Goal: Transaction & Acquisition: Purchase product/service

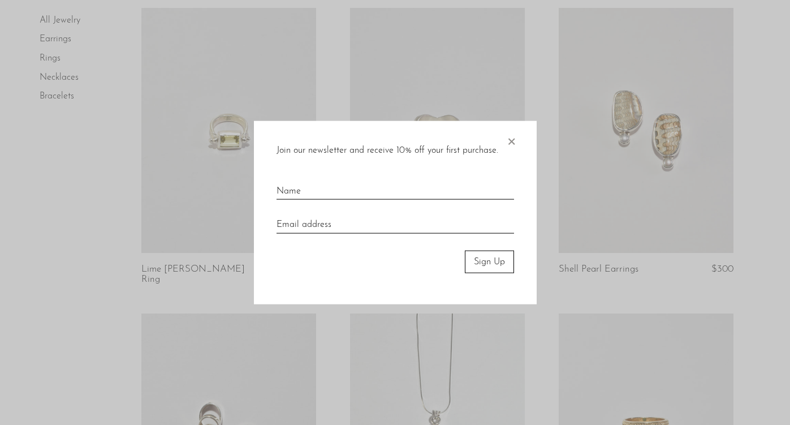
scroll to position [709, 0]
click at [510, 143] on span "×" at bounding box center [511, 138] width 11 height 36
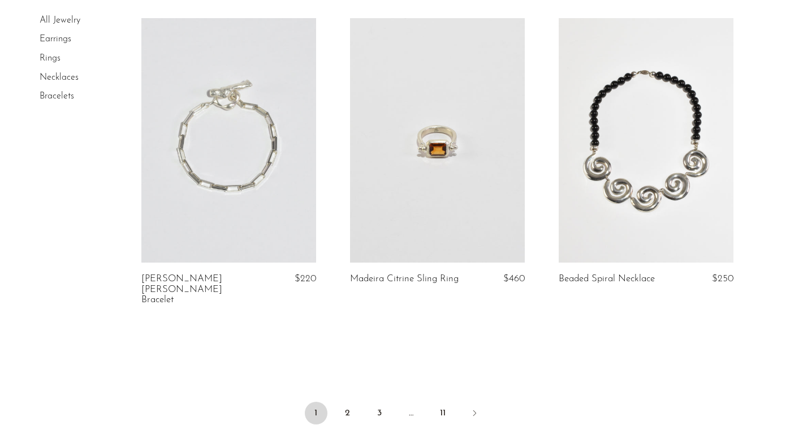
scroll to position [3563, 0]
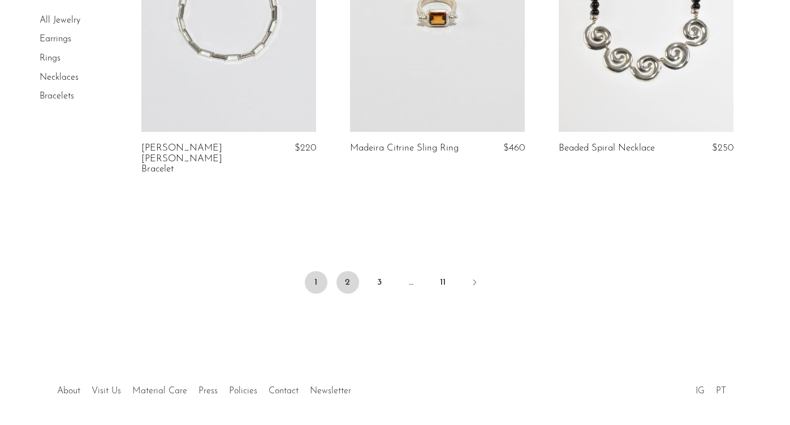
click at [348, 271] on link "2" at bounding box center [348, 282] width 23 height 23
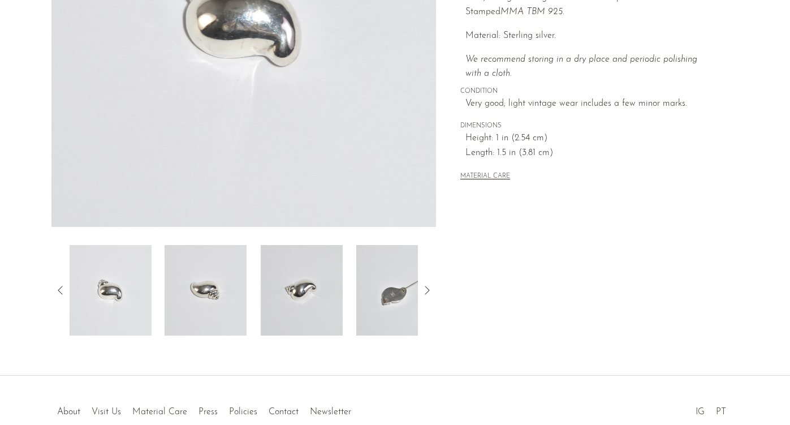
scroll to position [312, 0]
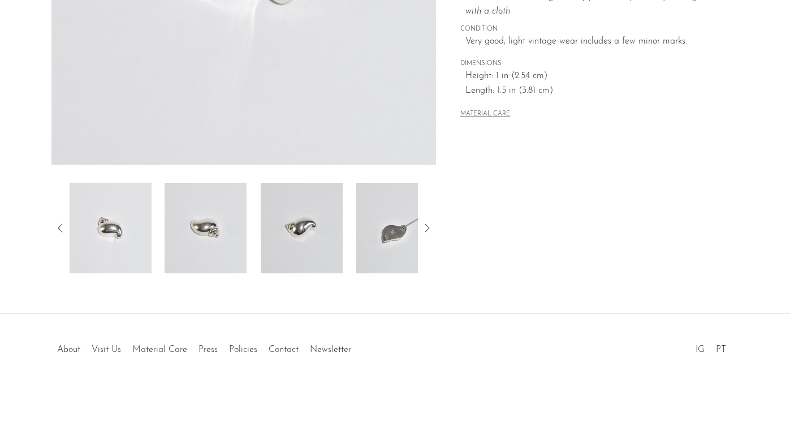
click at [305, 256] on img at bounding box center [302, 228] width 82 height 90
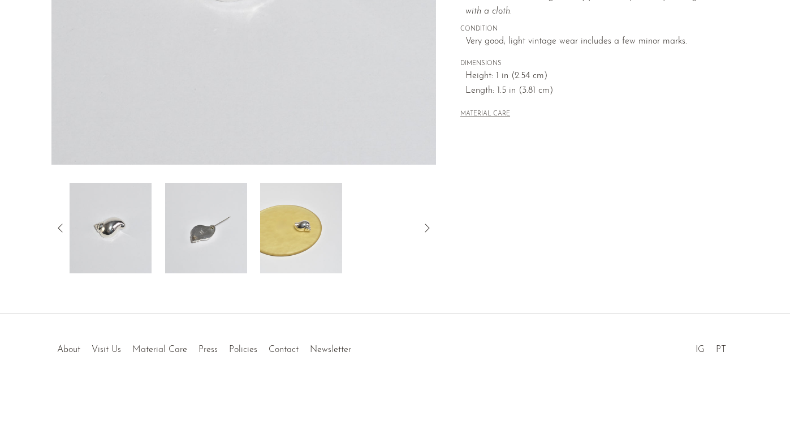
click at [97, 230] on img at bounding box center [110, 228] width 82 height 90
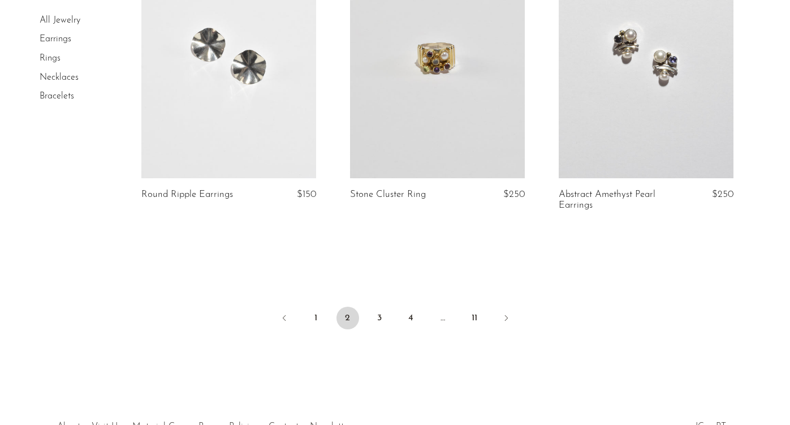
scroll to position [3553, 0]
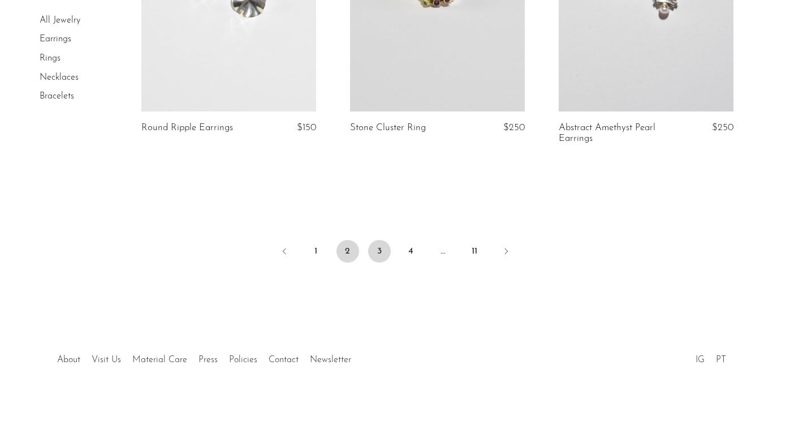
click at [378, 240] on link "3" at bounding box center [379, 251] width 23 height 23
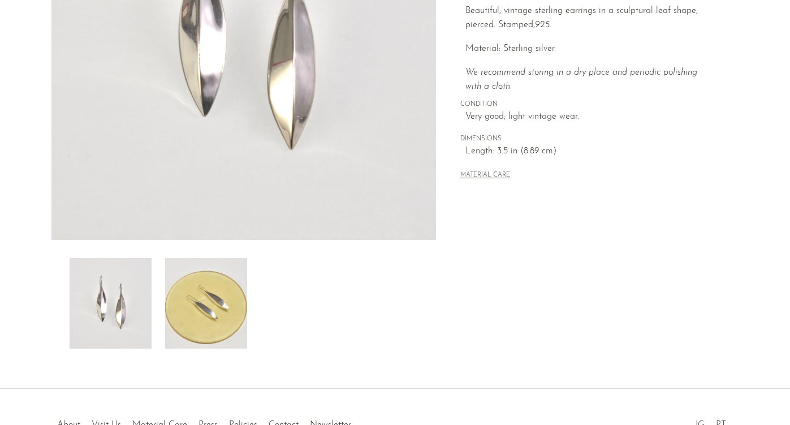
scroll to position [312, 0]
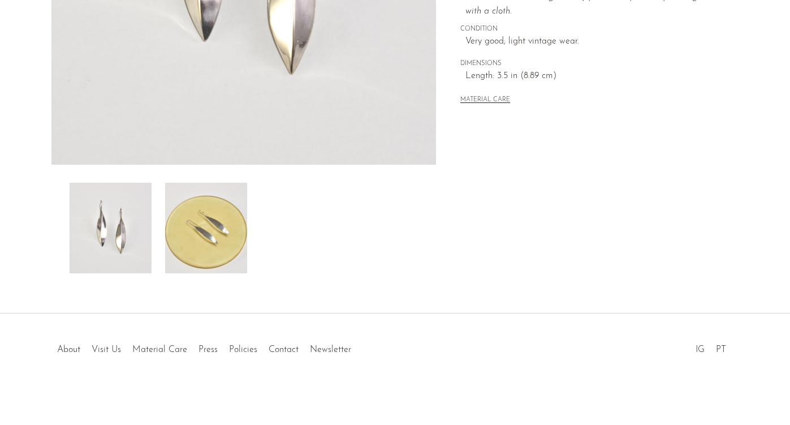
click at [203, 249] on img at bounding box center [206, 228] width 82 height 90
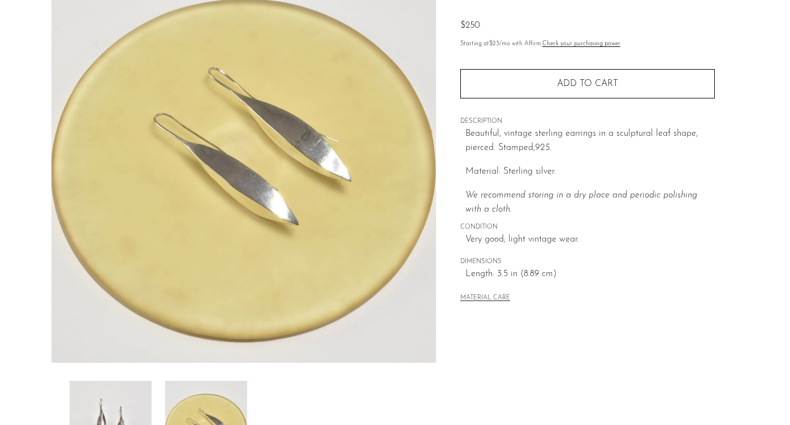
scroll to position [113, 0]
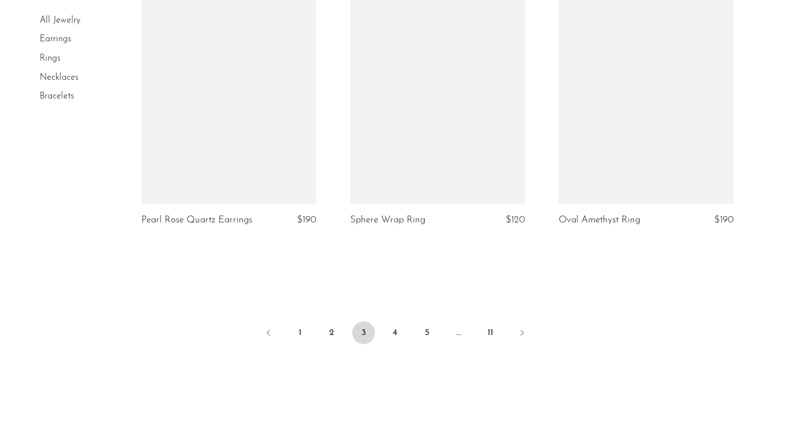
scroll to position [3452, 0]
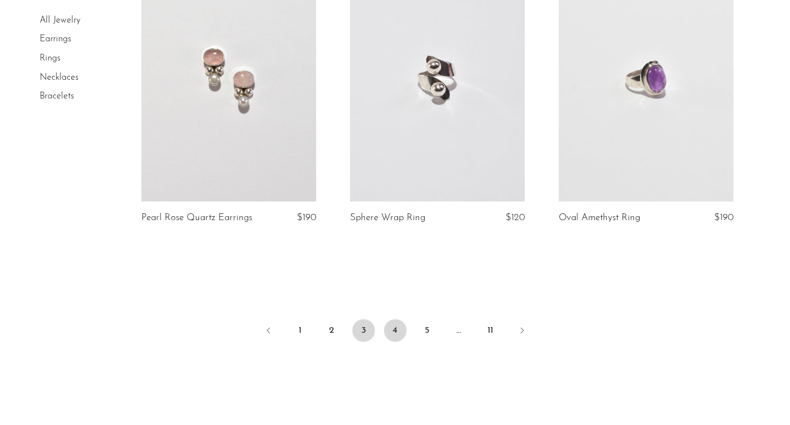
click at [394, 332] on link "4" at bounding box center [395, 330] width 23 height 23
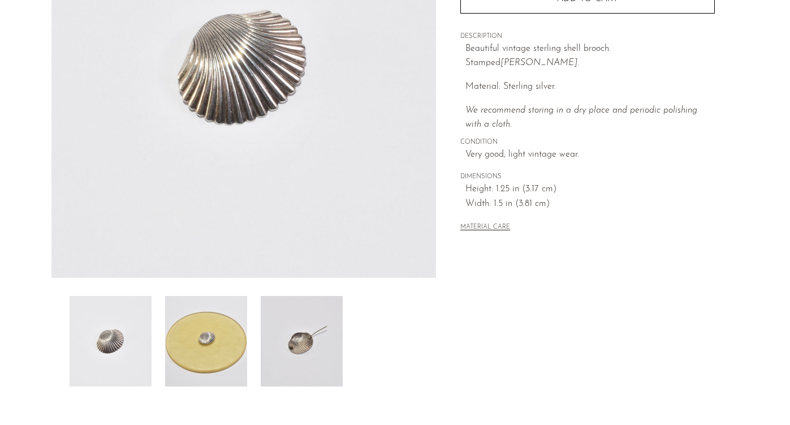
scroll to position [200, 0]
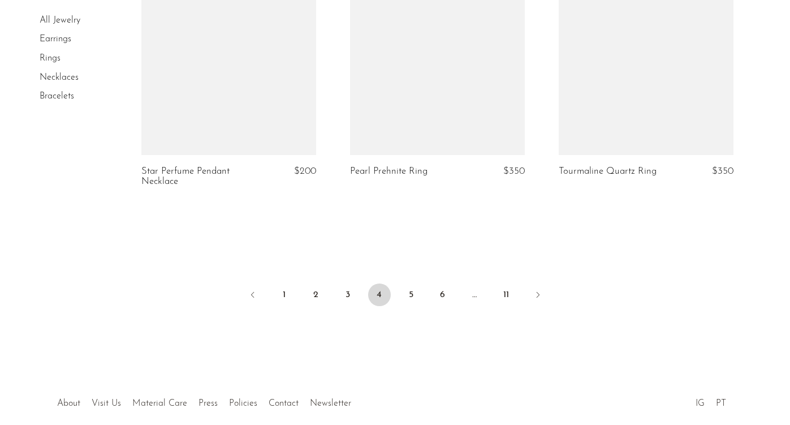
scroll to position [3553, 0]
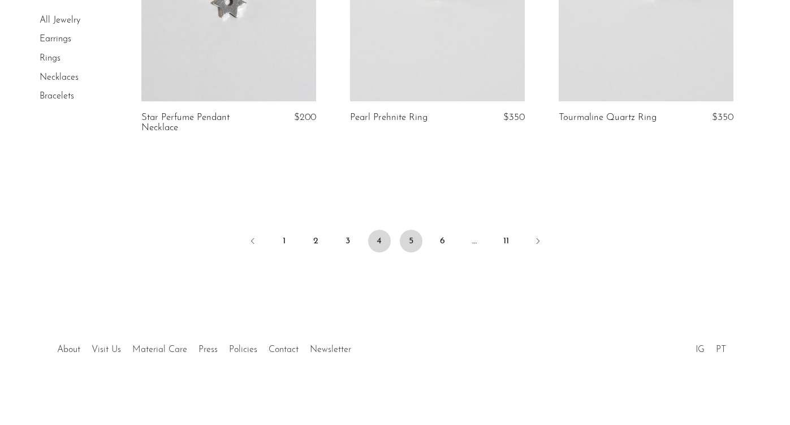
click at [413, 244] on link "5" at bounding box center [411, 241] width 23 height 23
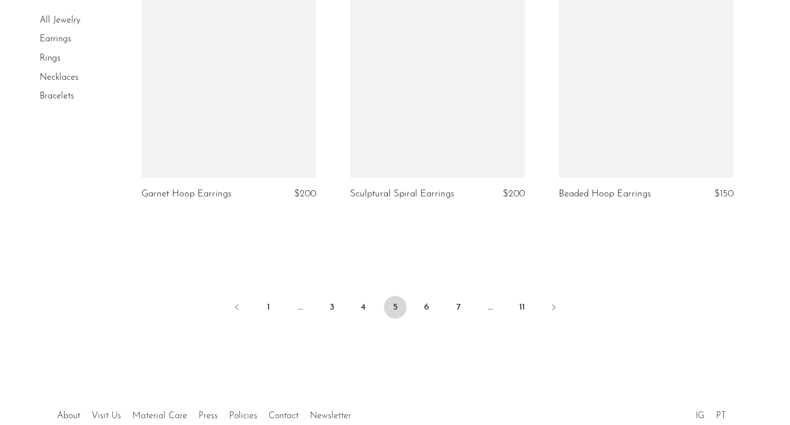
scroll to position [3532, 0]
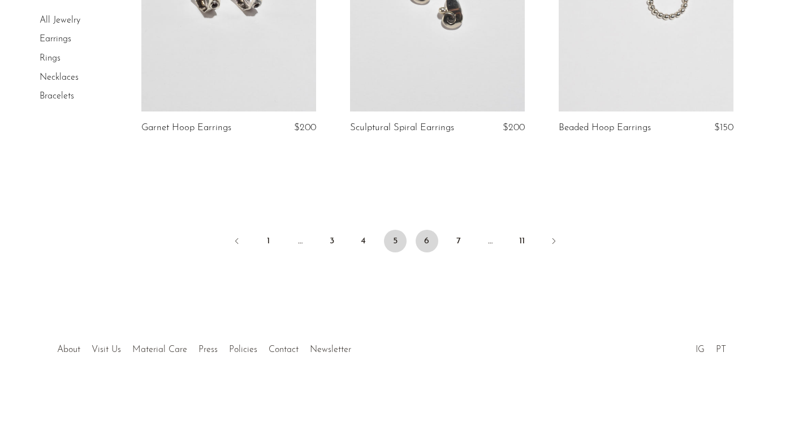
click at [428, 240] on link "6" at bounding box center [427, 241] width 23 height 23
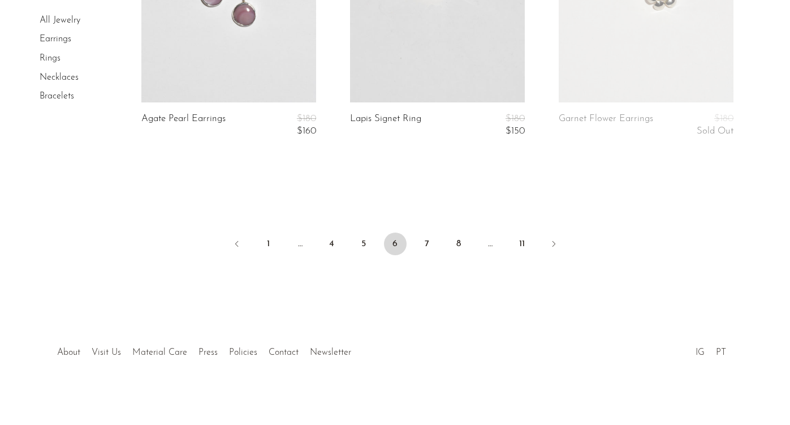
scroll to position [3576, 0]
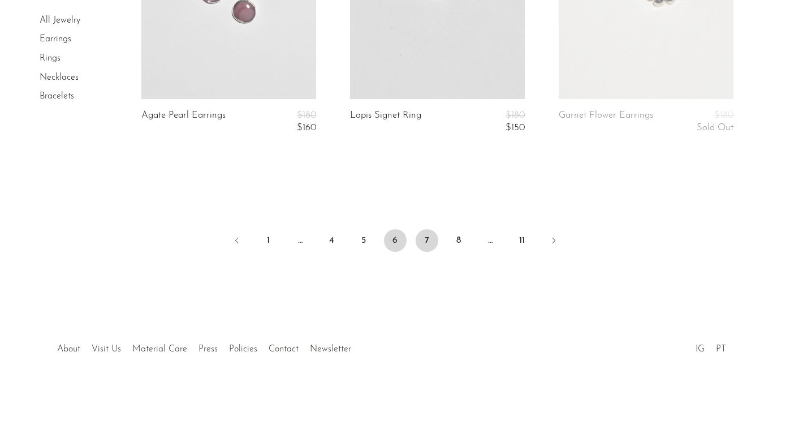
click at [428, 242] on link "7" at bounding box center [427, 240] width 23 height 23
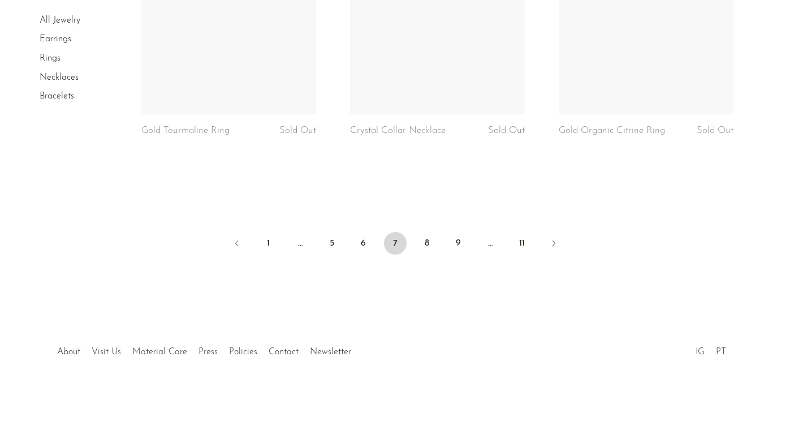
scroll to position [3619, 0]
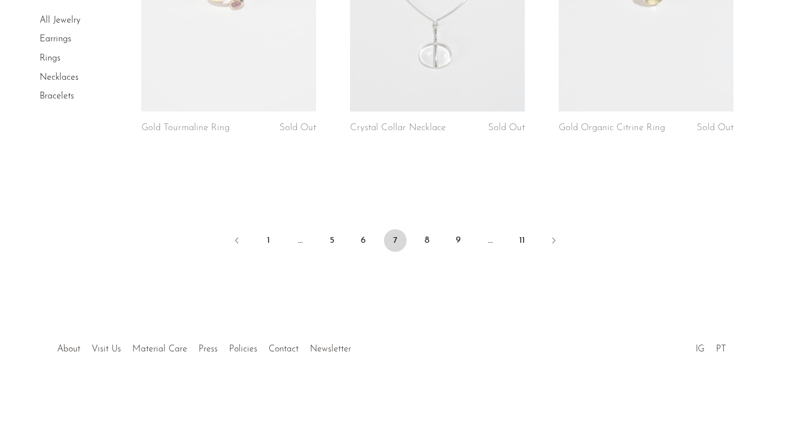
click at [428, 242] on link "8" at bounding box center [427, 240] width 23 height 23
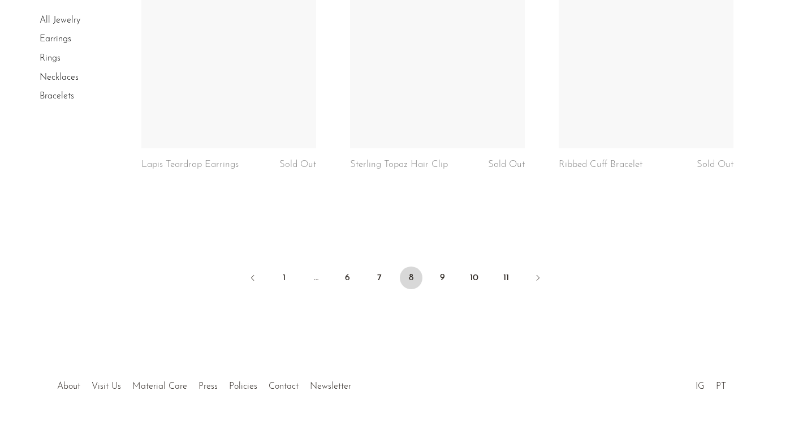
scroll to position [3534, 0]
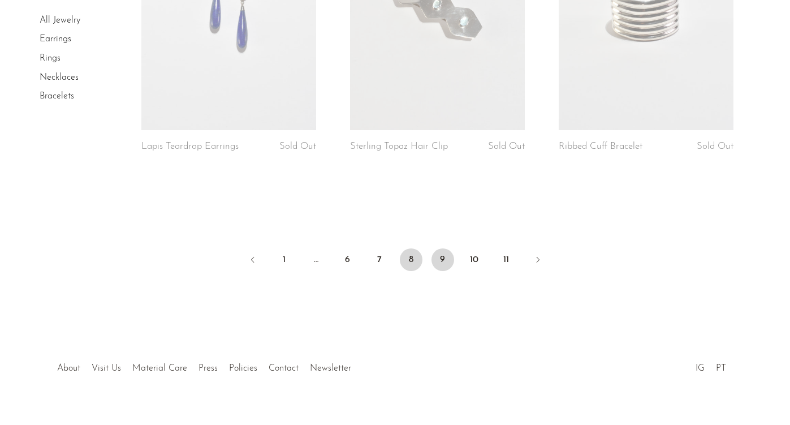
click at [443, 259] on link "9" at bounding box center [443, 259] width 23 height 23
